Goal: Task Accomplishment & Management: Complete application form

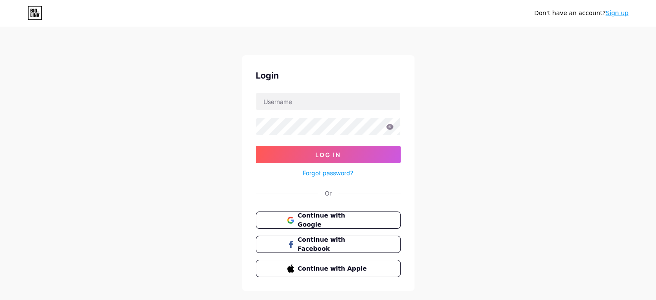
click at [624, 15] on link "Sign up" at bounding box center [617, 12] width 23 height 7
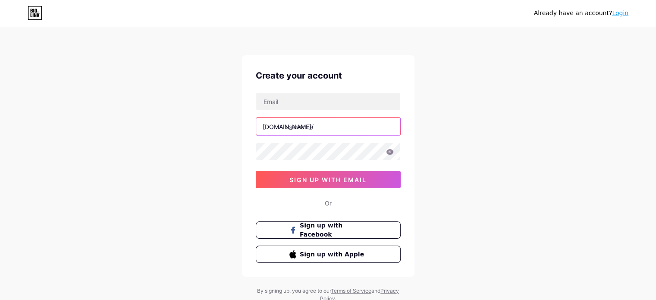
click at [336, 128] on input "text" at bounding box center [328, 126] width 144 height 17
type input "riyaverma"
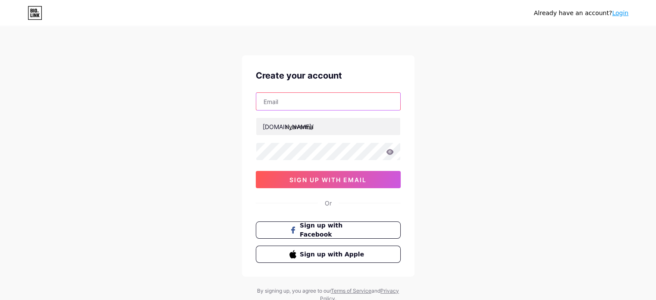
click at [298, 97] on input "text" at bounding box center [328, 101] width 144 height 17
type input "[PERSON_NAME][EMAIL_ADDRESS][DOMAIN_NAME]"
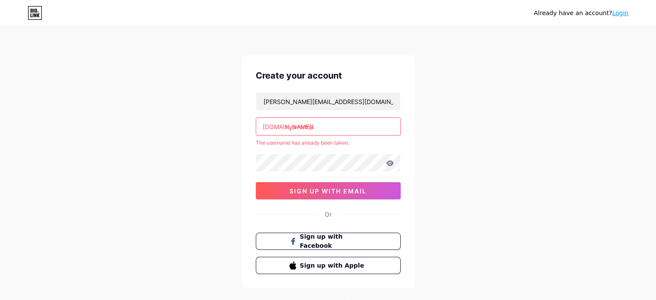
click at [316, 128] on input "riyaverma" at bounding box center [328, 126] width 144 height 17
click at [345, 134] on input "riyaverma" at bounding box center [328, 126] width 144 height 17
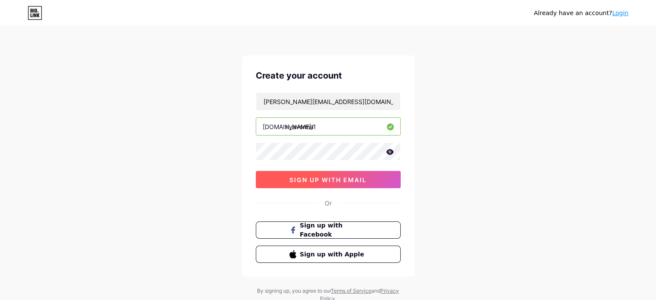
type input "riyaverma1"
click at [348, 180] on span "sign up with email" at bounding box center [327, 179] width 77 height 7
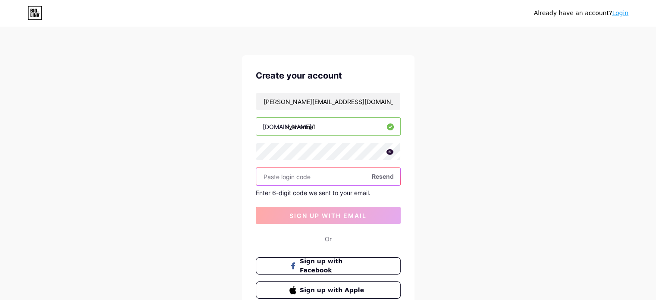
paste input "530241"
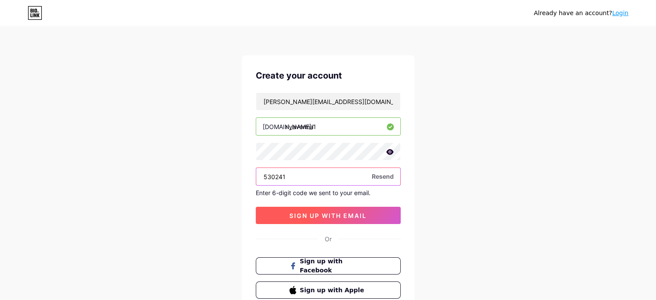
type input "530241"
click at [295, 215] on span "sign up with email" at bounding box center [327, 215] width 77 height 7
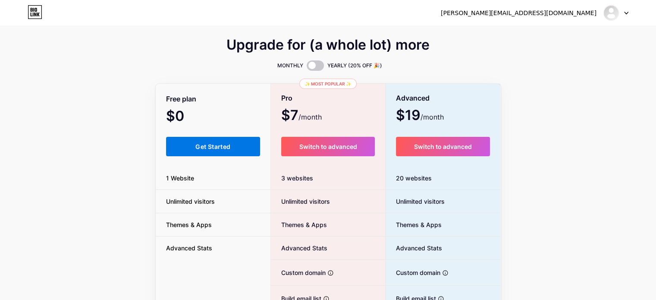
click at [236, 151] on button "Get Started" at bounding box center [213, 146] width 94 height 19
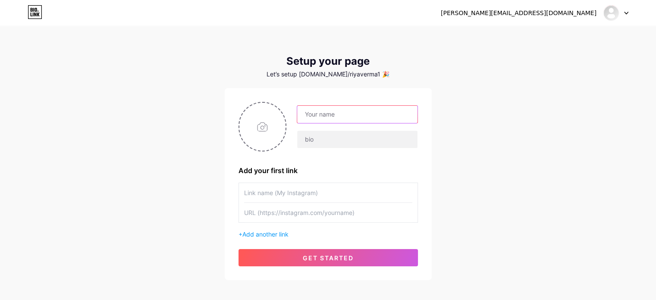
click at [377, 118] on input "text" at bounding box center [357, 114] width 120 height 17
click at [372, 118] on input "Riya" at bounding box center [357, 114] width 120 height 17
type input "[PERSON_NAME]"
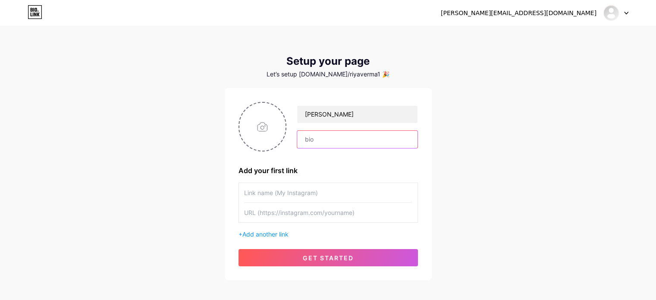
paste input "Hi, I’m Riya, offering premium Escort Service in Gurgaon. If you’re looking to …"
click at [340, 141] on input "Hi, I’m Riya, offering premium Escort Service in Gurgaon. If you’re looking to …" at bounding box center [357, 139] width 120 height 17
type input "Hi, I’m Riya, offering premium Escort Service in Gurgaon. If you’re looking to …"
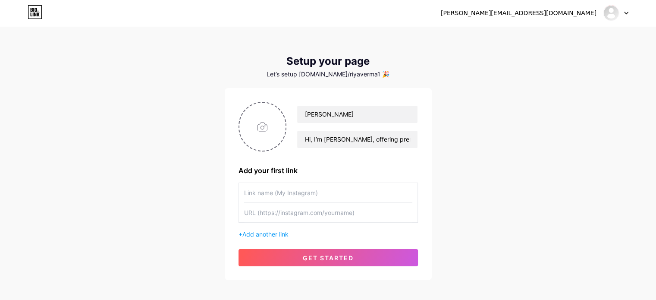
click at [283, 196] on input "text" at bounding box center [328, 192] width 168 height 19
click at [263, 119] on input "file" at bounding box center [262, 127] width 47 height 48
type input "C:\fakepath\1.jpg"
click at [273, 193] on input "text" at bounding box center [328, 192] width 168 height 19
paste input "[URL][DOMAIN_NAME]"
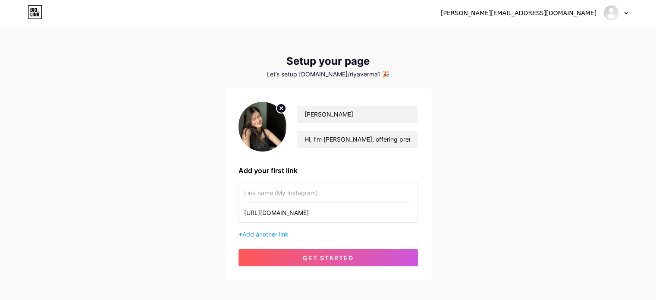
click at [291, 217] on input "[URL][DOMAIN_NAME]" at bounding box center [328, 212] width 168 height 19
type input "[URL][DOMAIN_NAME]"
paste input "Escorts in [GEOGRAPHIC_DATA]"
click at [263, 188] on input "Escorts in [GEOGRAPHIC_DATA]" at bounding box center [328, 192] width 168 height 19
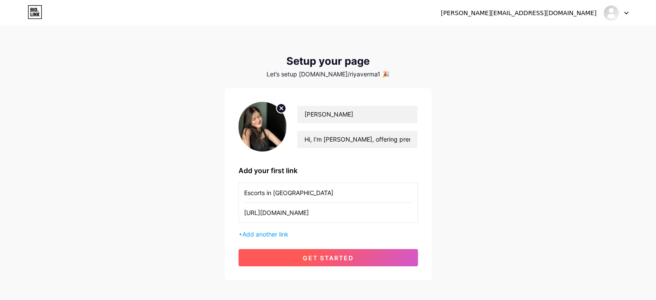
type input "Escorts in [GEOGRAPHIC_DATA]"
click at [324, 258] on span "get started" at bounding box center [328, 257] width 51 height 7
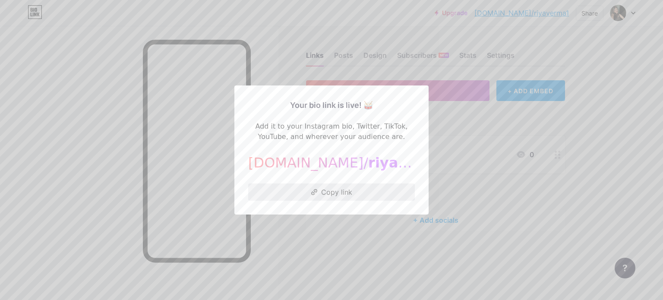
click at [335, 190] on button "Copy link" at bounding box center [331, 191] width 167 height 17
click at [487, 152] on div at bounding box center [331, 150] width 663 height 300
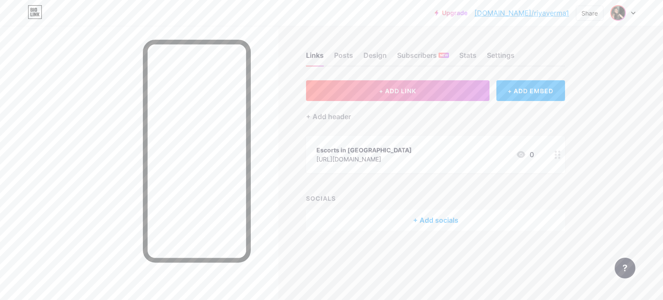
click at [624, 10] on img at bounding box center [618, 13] width 14 height 14
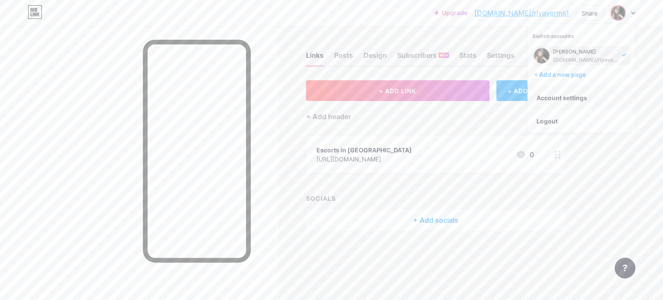
click at [552, 101] on link "Account settings" at bounding box center [581, 97] width 107 height 23
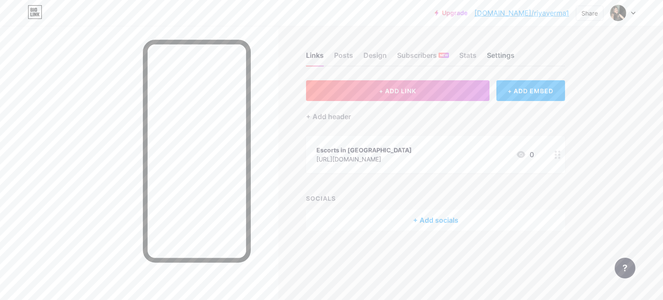
click at [502, 60] on div "Settings" at bounding box center [501, 58] width 28 height 16
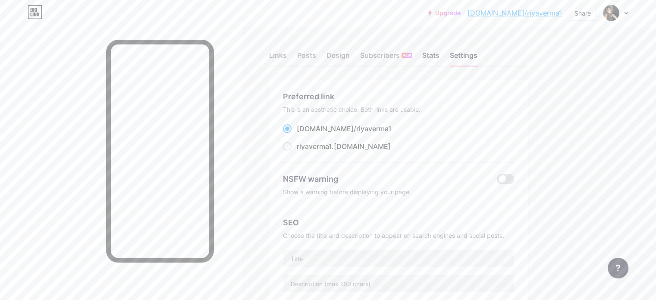
click at [440, 54] on div "Stats" at bounding box center [430, 58] width 17 height 16
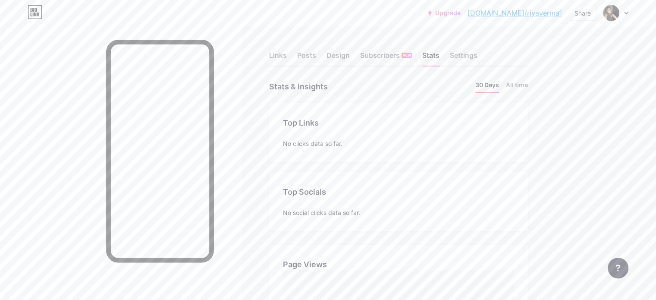
scroll to position [300, 656]
click at [387, 57] on div "Links Posts Design Subscribers NEW Stats Settings" at bounding box center [398, 51] width 259 height 30
click at [350, 58] on div "Design" at bounding box center [338, 58] width 23 height 16
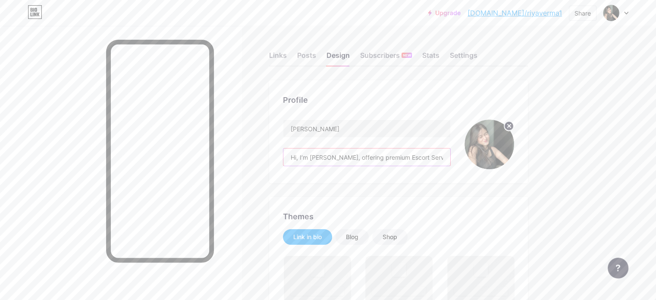
click at [450, 160] on input "Hi, I’m Riya, offering premium Escort Service in Gurgaon. If you’re looking to …" at bounding box center [366, 156] width 167 height 17
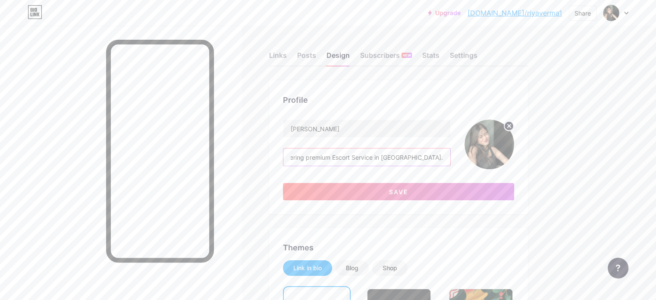
scroll to position [0, 9]
type input "Hi, I’m Riya, offering premium Escort Service in Gurgaon."
click at [503, 195] on button "Save" at bounding box center [398, 191] width 231 height 17
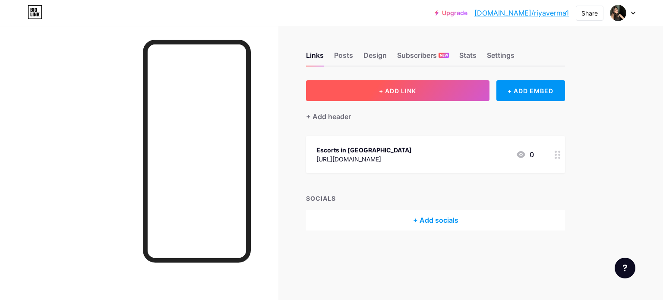
click at [420, 86] on button "+ ADD LINK" at bounding box center [397, 90] width 183 height 21
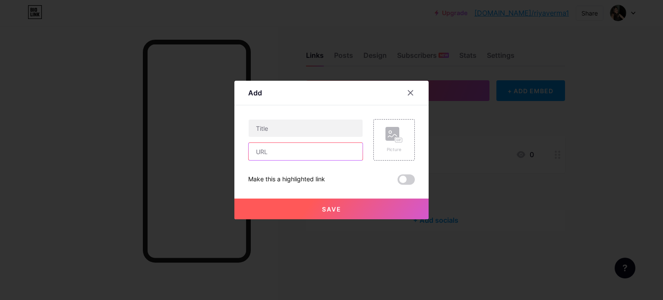
paste input "[URL][DOMAIN_NAME]"
click at [294, 151] on input "[URL][DOMAIN_NAME]" at bounding box center [305, 151] width 114 height 17
type input "[URL][DOMAIN_NAME]"
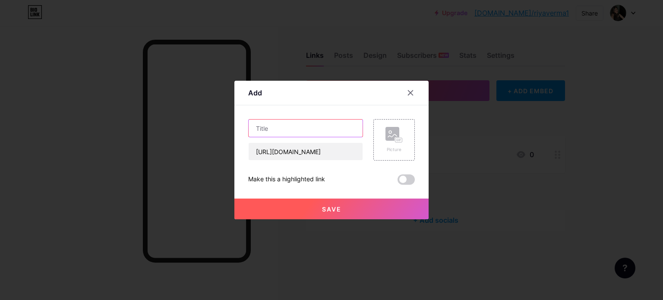
paste input "Escort Service in [GEOGRAPHIC_DATA]"
click at [309, 129] on input "Escort Service in [GEOGRAPHIC_DATA]" at bounding box center [305, 127] width 114 height 17
type input "Escort Service in [GEOGRAPHIC_DATA]"
click at [369, 207] on button "Save" at bounding box center [331, 208] width 194 height 21
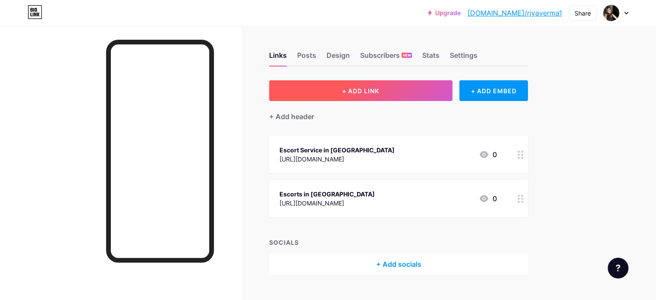
click at [379, 88] on span "+ ADD LINK" at bounding box center [360, 90] width 37 height 7
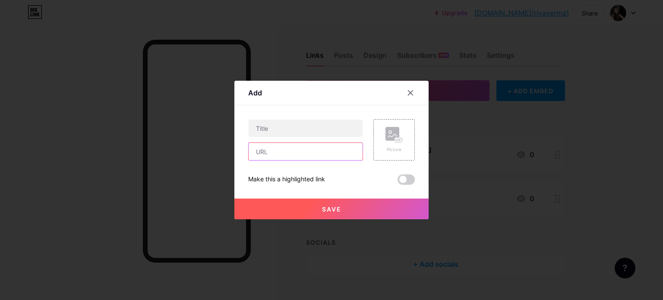
paste input "Escorts Service in Aerocity"
type input "Escorts Service in Aerocity"
click at [278, 151] on input "Escorts Service in Aerocity" at bounding box center [305, 151] width 114 height 17
drag, startPoint x: 268, startPoint y: 114, endPoint x: 267, endPoint y: 122, distance: 7.9
click at [267, 122] on div "Content YouTube Play YouTube video without leaving your page. ADD Vimeo Play Vi…" at bounding box center [331, 144] width 167 height 79
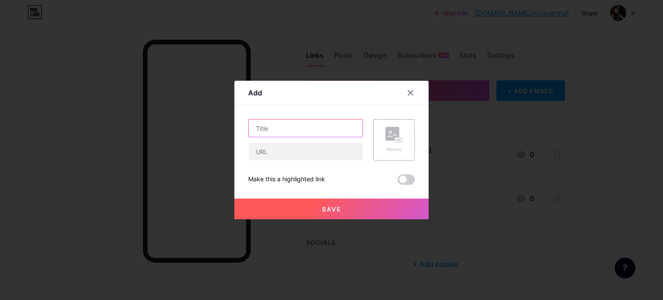
paste input "Escorts Service in Aerocity"
click at [267, 122] on input "Escorts Service in Aerocity" at bounding box center [305, 127] width 114 height 17
type input "Escorts Service in Aerocity"
click at [268, 160] on div at bounding box center [305, 151] width 115 height 18
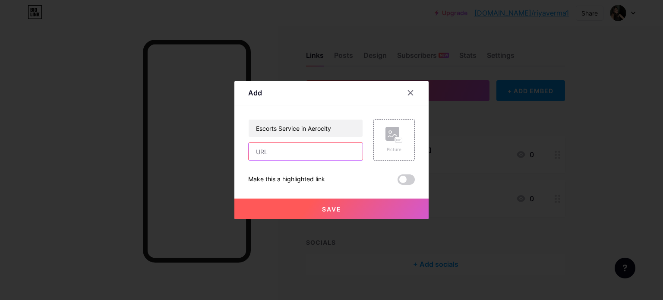
paste input "[URL][DOMAIN_NAME]"
click at [261, 151] on input "[URL][DOMAIN_NAME]" at bounding box center [305, 151] width 114 height 17
type input "[URL][DOMAIN_NAME]"
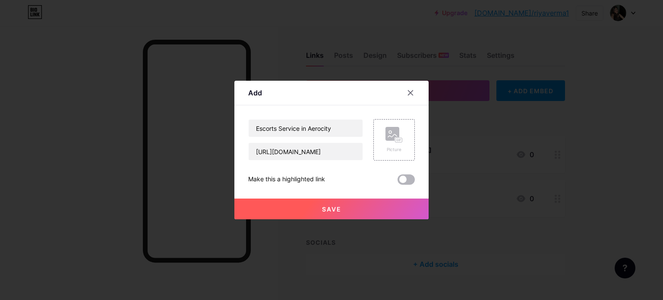
click at [403, 175] on span at bounding box center [405, 179] width 17 height 10
click at [397, 182] on input "checkbox" at bounding box center [397, 182] width 0 height 0
click at [371, 212] on button "Save" at bounding box center [331, 208] width 194 height 21
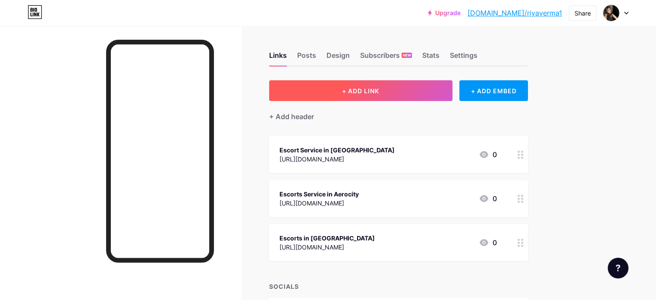
click at [379, 93] on span "+ ADD LINK" at bounding box center [360, 90] width 37 height 7
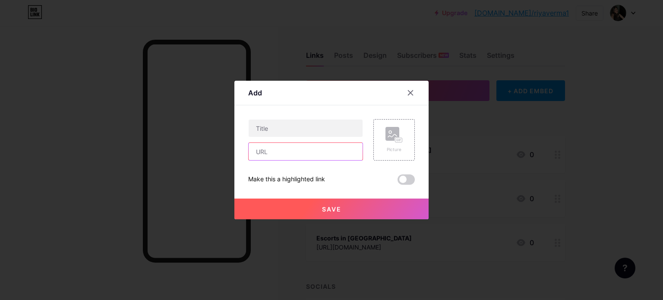
paste input "[URL][DOMAIN_NAME]"
click at [272, 153] on input "[URL][DOMAIN_NAME]" at bounding box center [305, 151] width 114 height 17
type input "[URL][DOMAIN_NAME]"
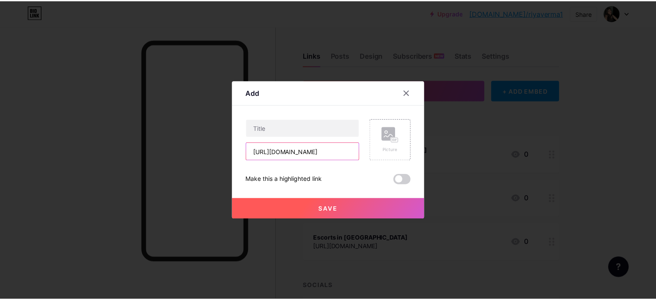
scroll to position [0, 0]
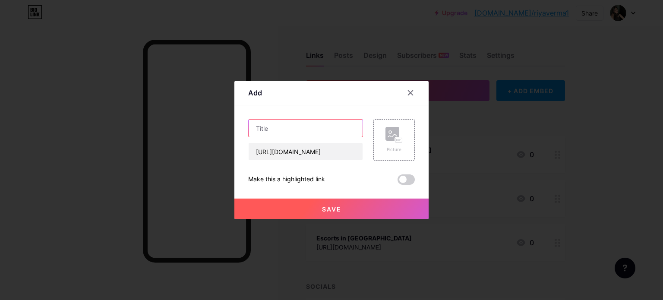
paste input "Russian Escorts In [GEOGRAPHIC_DATA]"
click at [256, 133] on input "Russian Escorts In [GEOGRAPHIC_DATA]" at bounding box center [305, 127] width 114 height 17
type input "Russian Escorts In [GEOGRAPHIC_DATA]"
click at [322, 207] on span "Save" at bounding box center [331, 208] width 19 height 7
